Goal: Find specific page/section: Find specific page/section

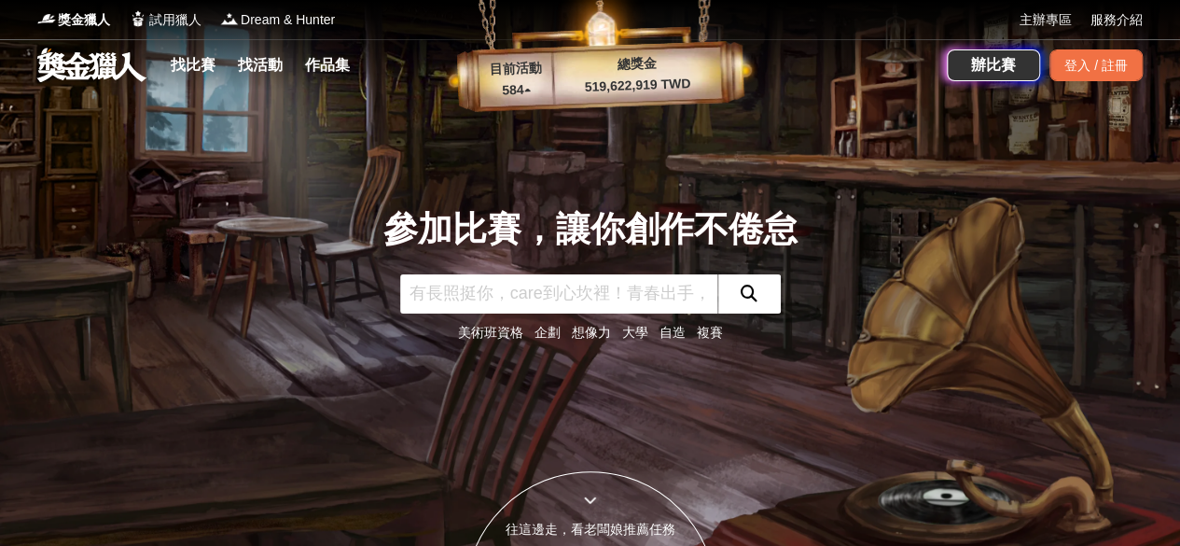
click at [970, 441] on div "參加比賽，讓你創作不倦怠 美術班資格 企劃 想像力 大學 自造 複賽" at bounding box center [591, 273] width 1064 height 546
click at [254, 70] on link "找活動" at bounding box center [260, 65] width 60 height 26
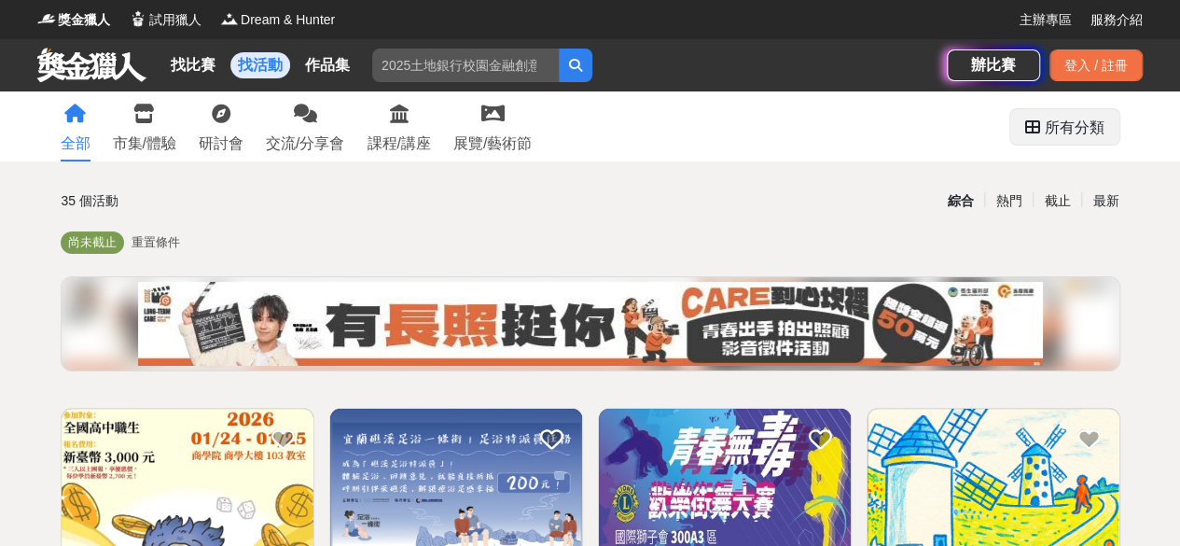
click at [1102, 131] on div "所有分類" at bounding box center [1075, 127] width 60 height 37
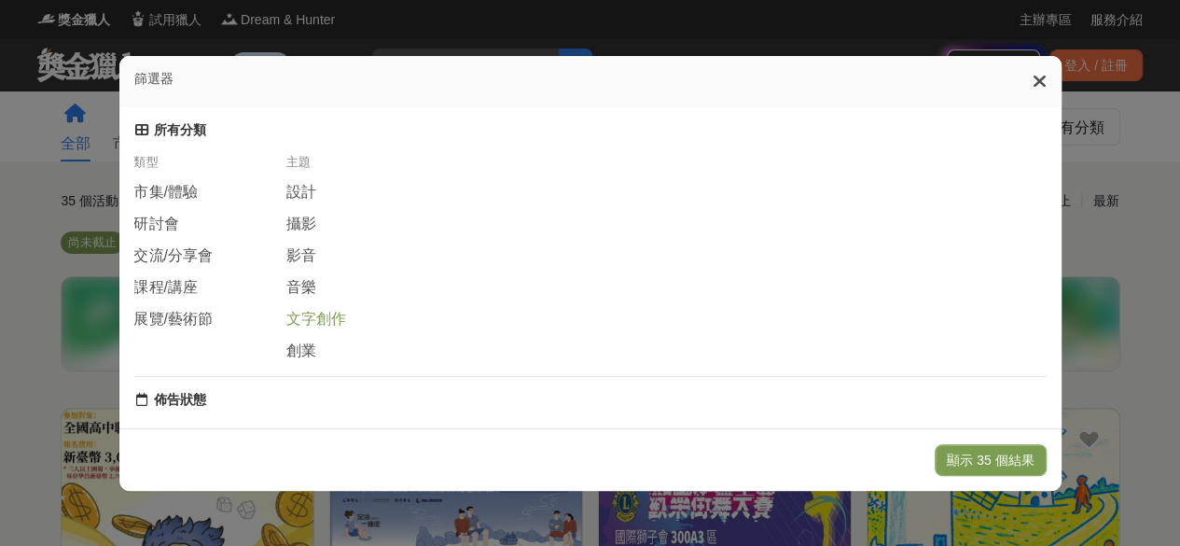
click at [314, 325] on span "文字創作" at bounding box center [316, 320] width 60 height 20
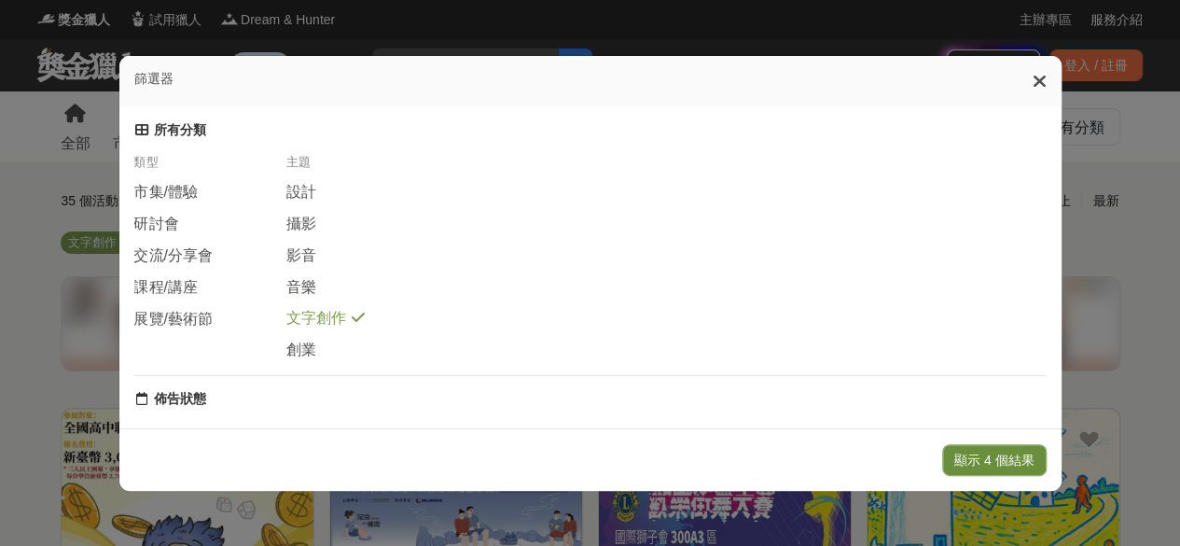
click at [1021, 455] on button "顯示 4 個結果" at bounding box center [995, 460] width 105 height 32
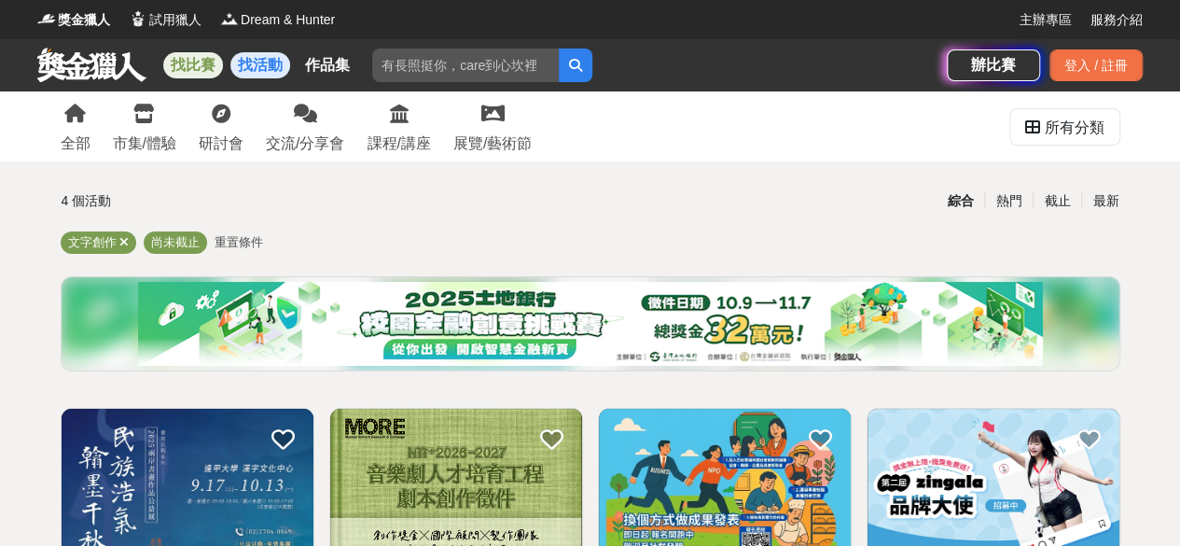
click at [205, 60] on link "找比賽" at bounding box center [193, 65] width 60 height 26
